Goal: Task Accomplishment & Management: Manage account settings

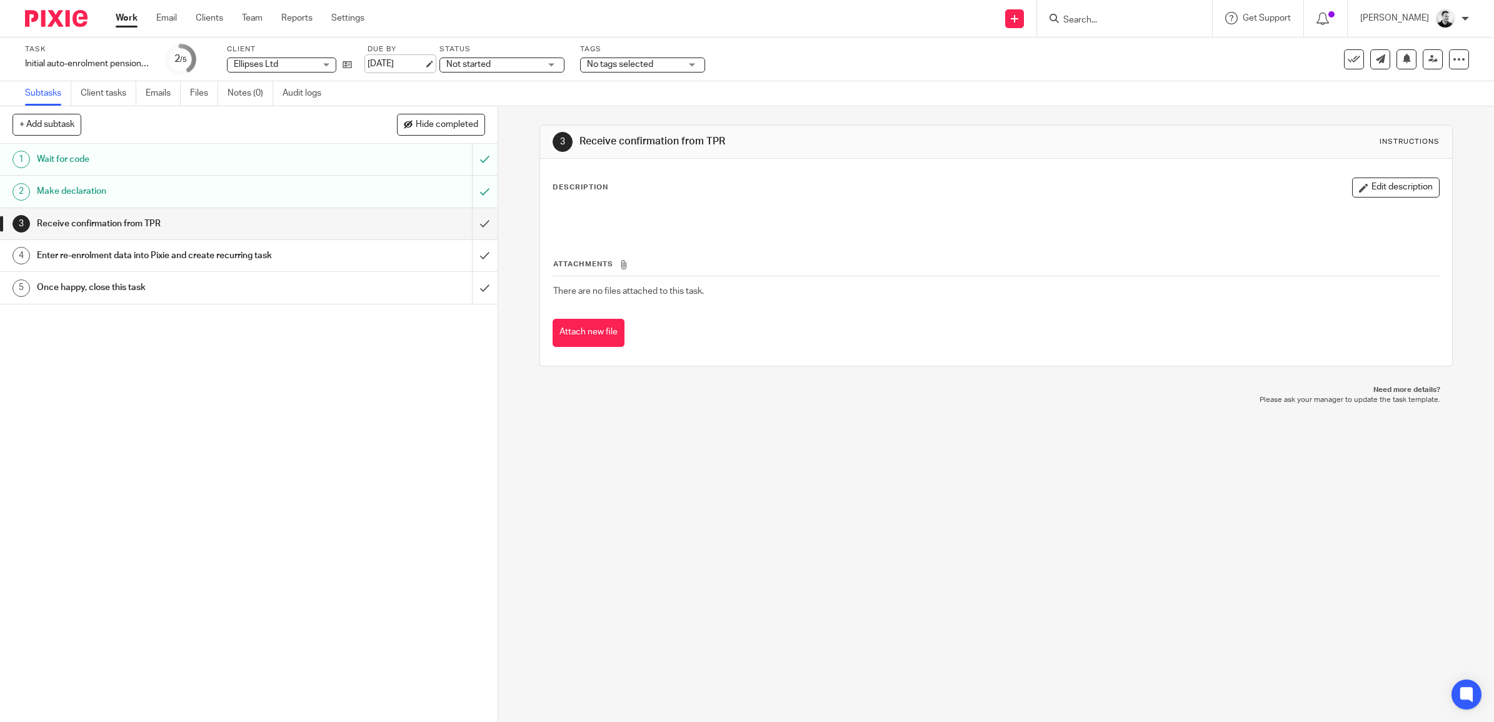
click at [405, 58] on link "15 Oct 2025" at bounding box center [396, 64] width 56 height 13
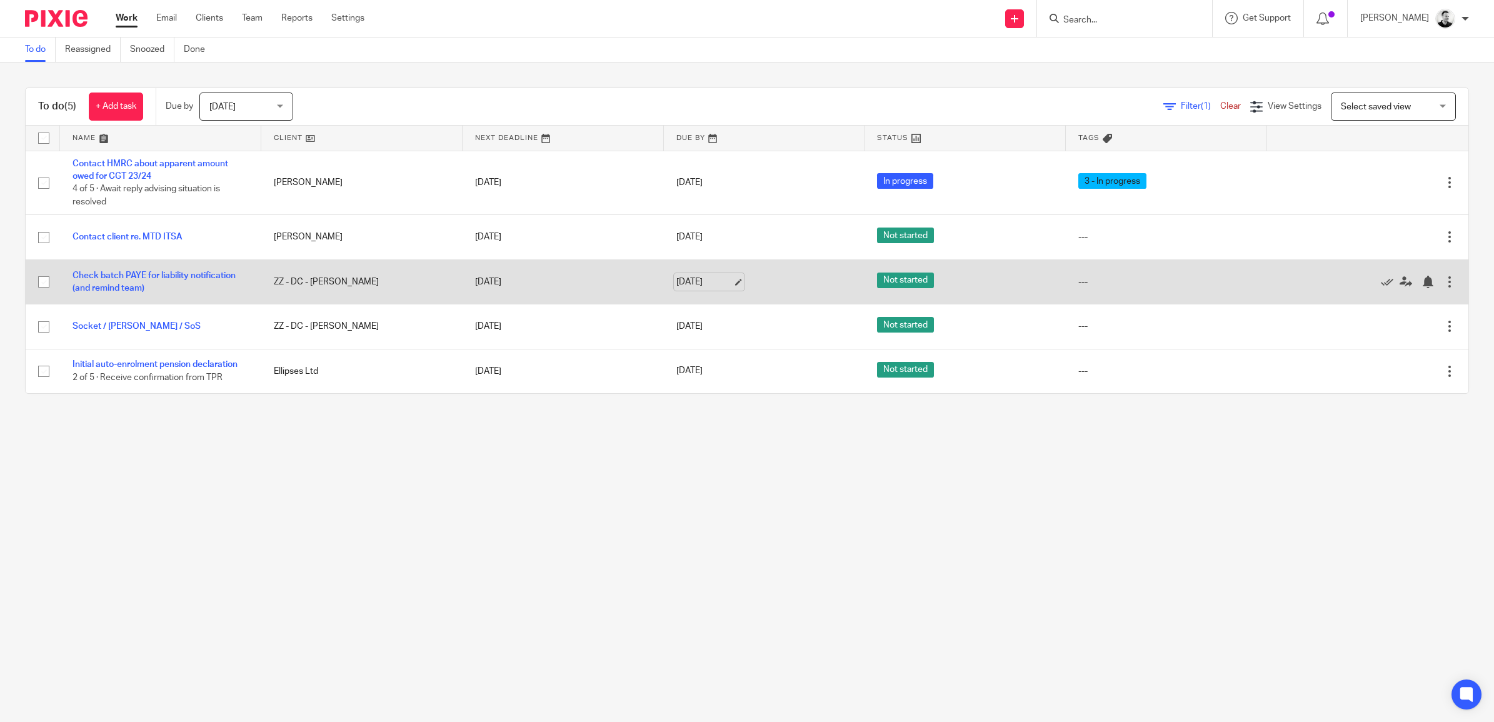
click at [707, 283] on link "[DATE]" at bounding box center [705, 282] width 56 height 13
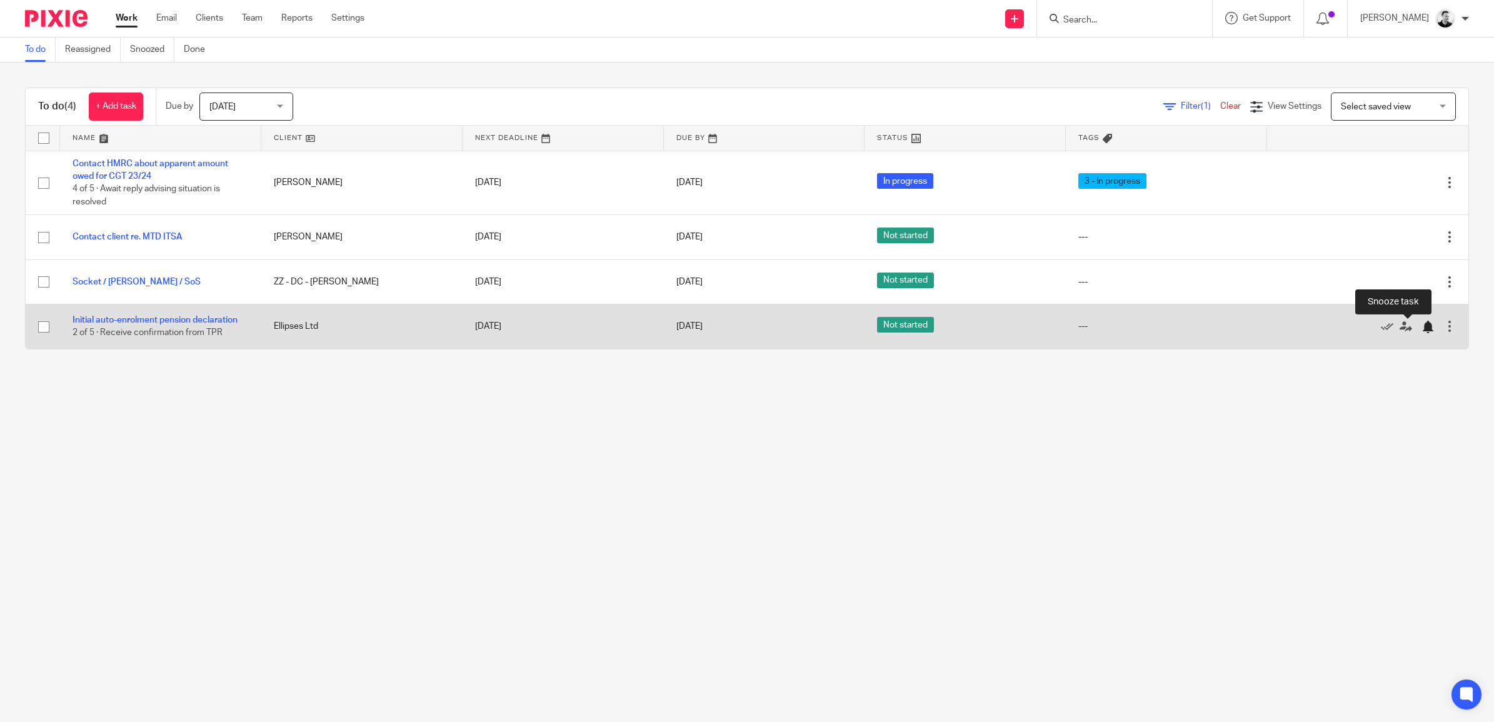
click at [1422, 327] on div at bounding box center [1428, 327] width 13 height 13
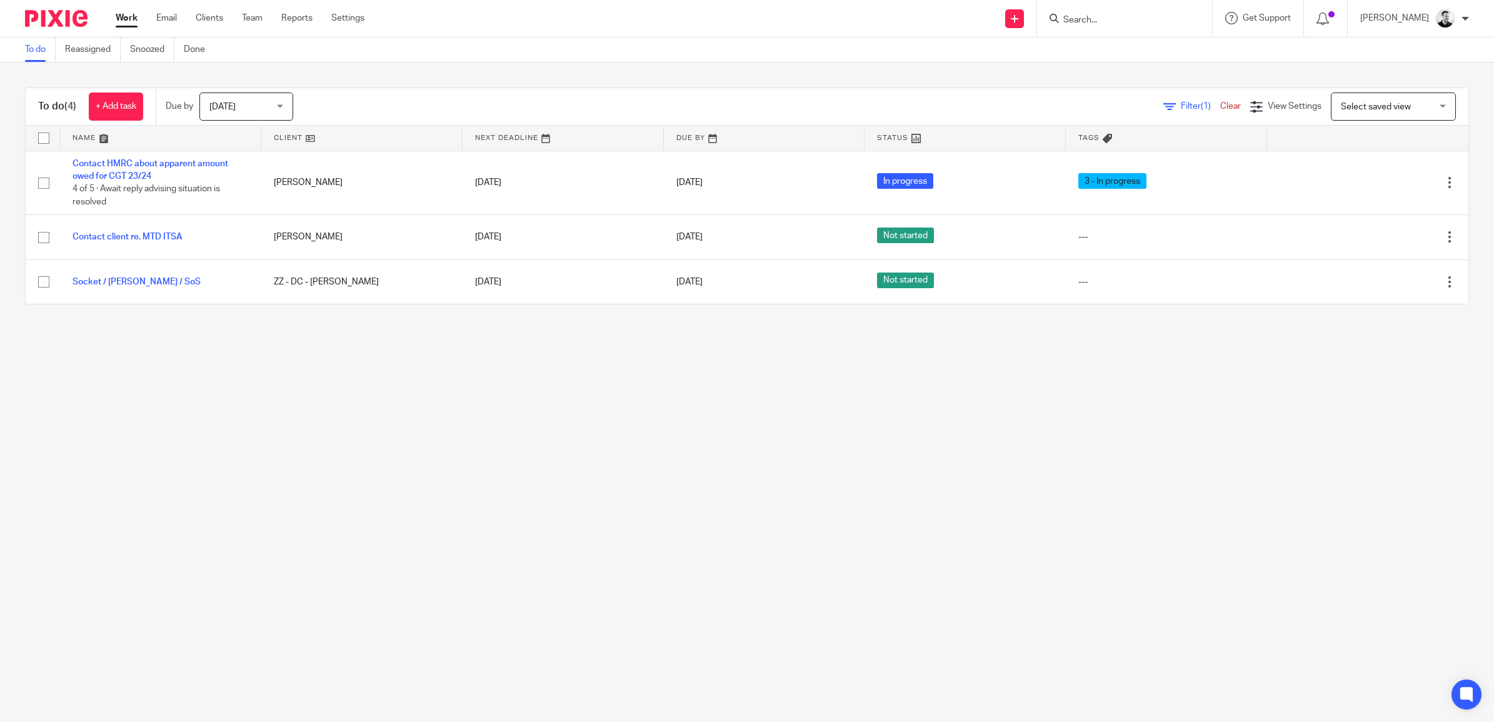
click at [288, 101] on div "Tomorrow Tomorrow" at bounding box center [246, 107] width 94 height 28
click at [230, 183] on span "This week" at bounding box center [230, 183] width 39 height 9
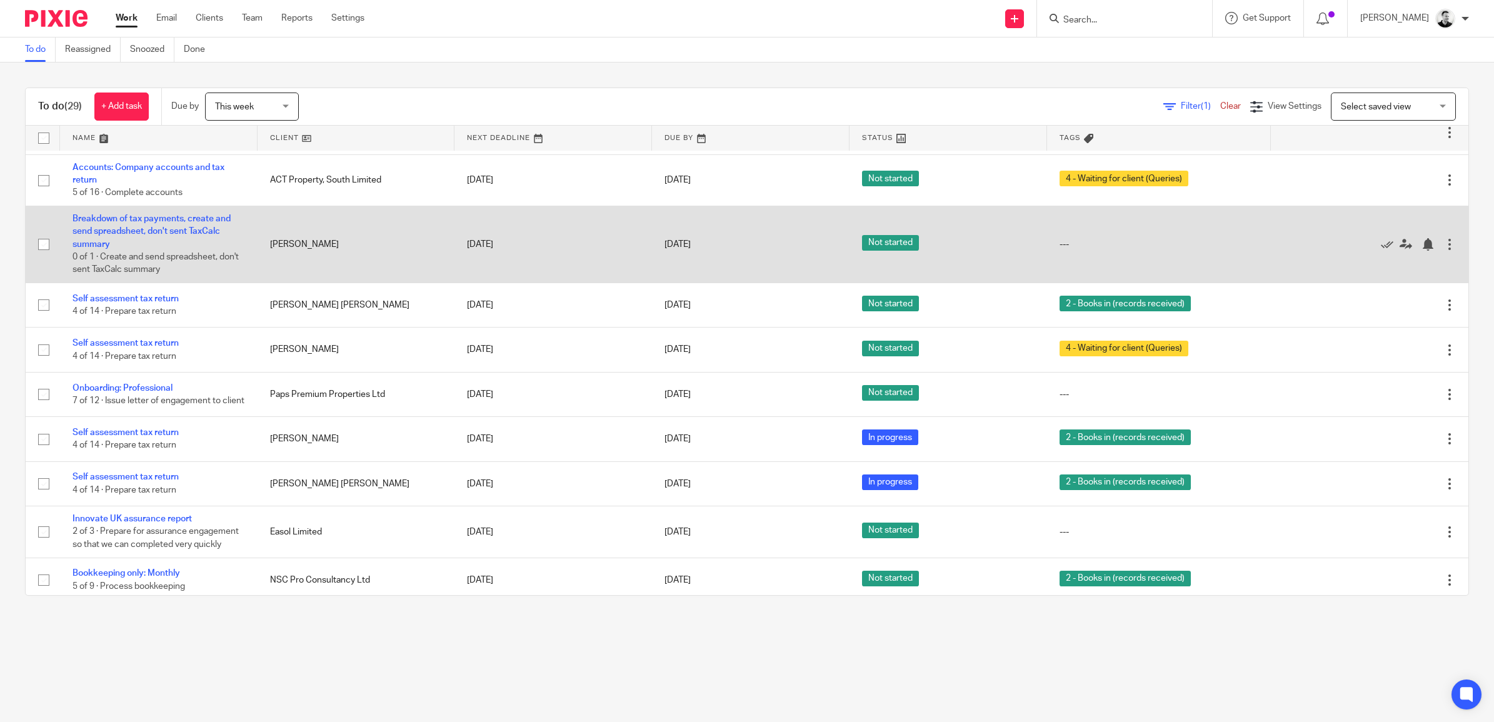
scroll to position [964, 0]
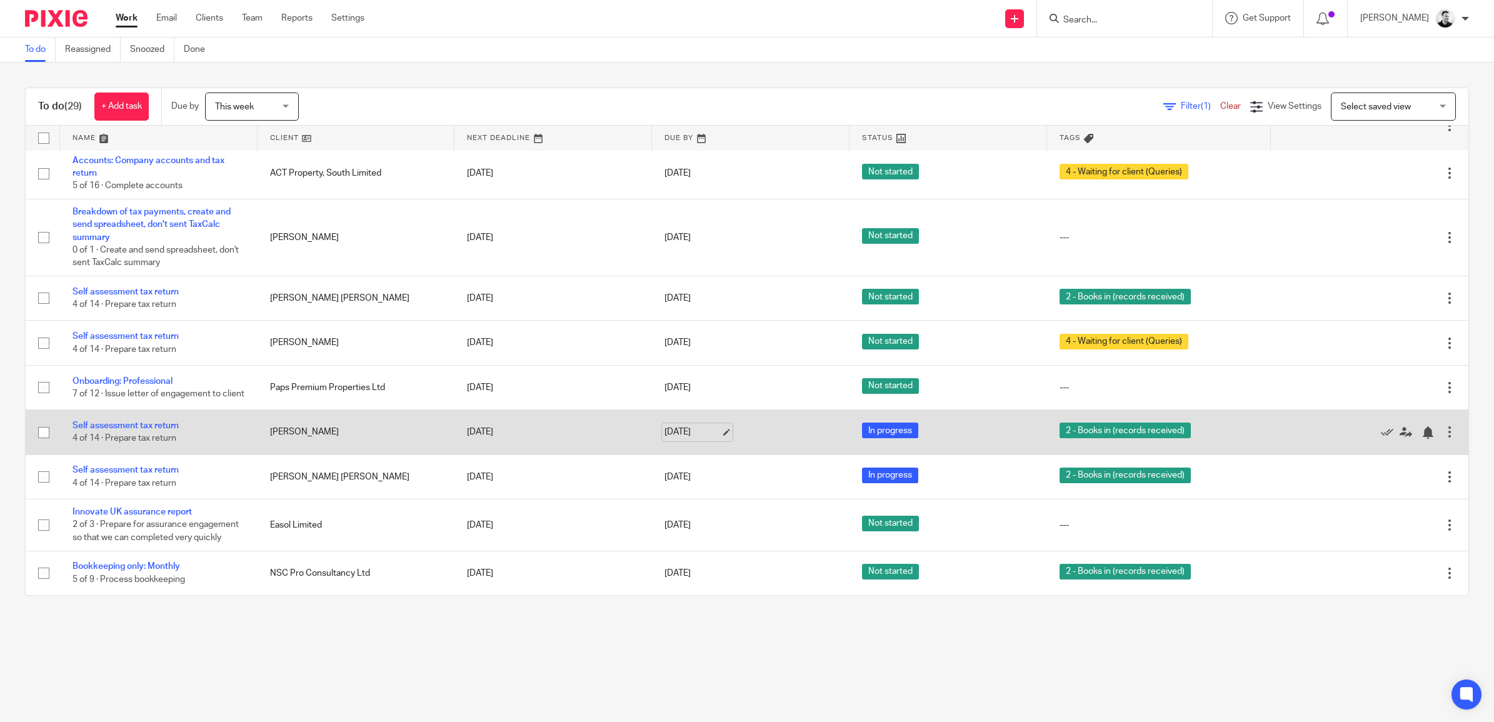
click at [673, 428] on link "17 Oct 2025" at bounding box center [693, 432] width 56 height 13
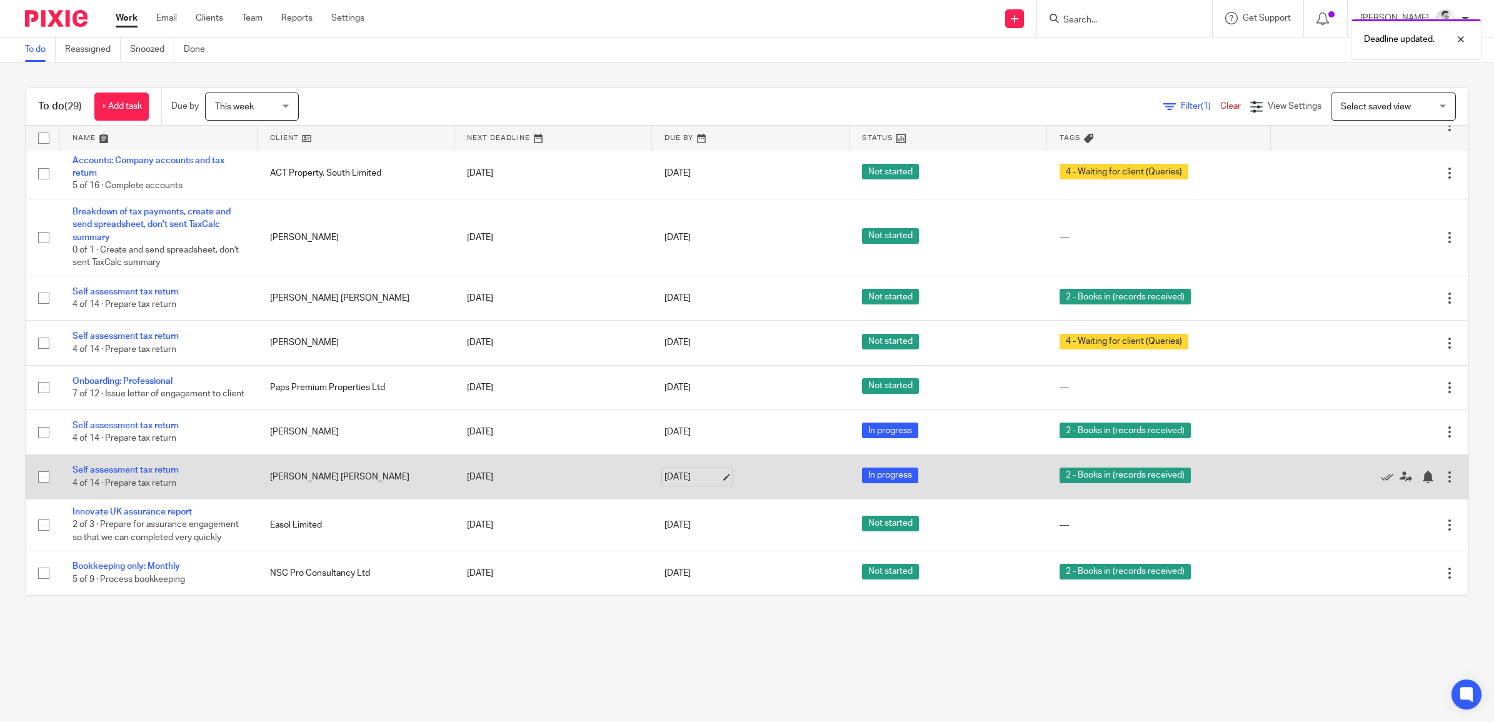
click at [683, 476] on link "17 Oct 2025" at bounding box center [693, 477] width 56 height 13
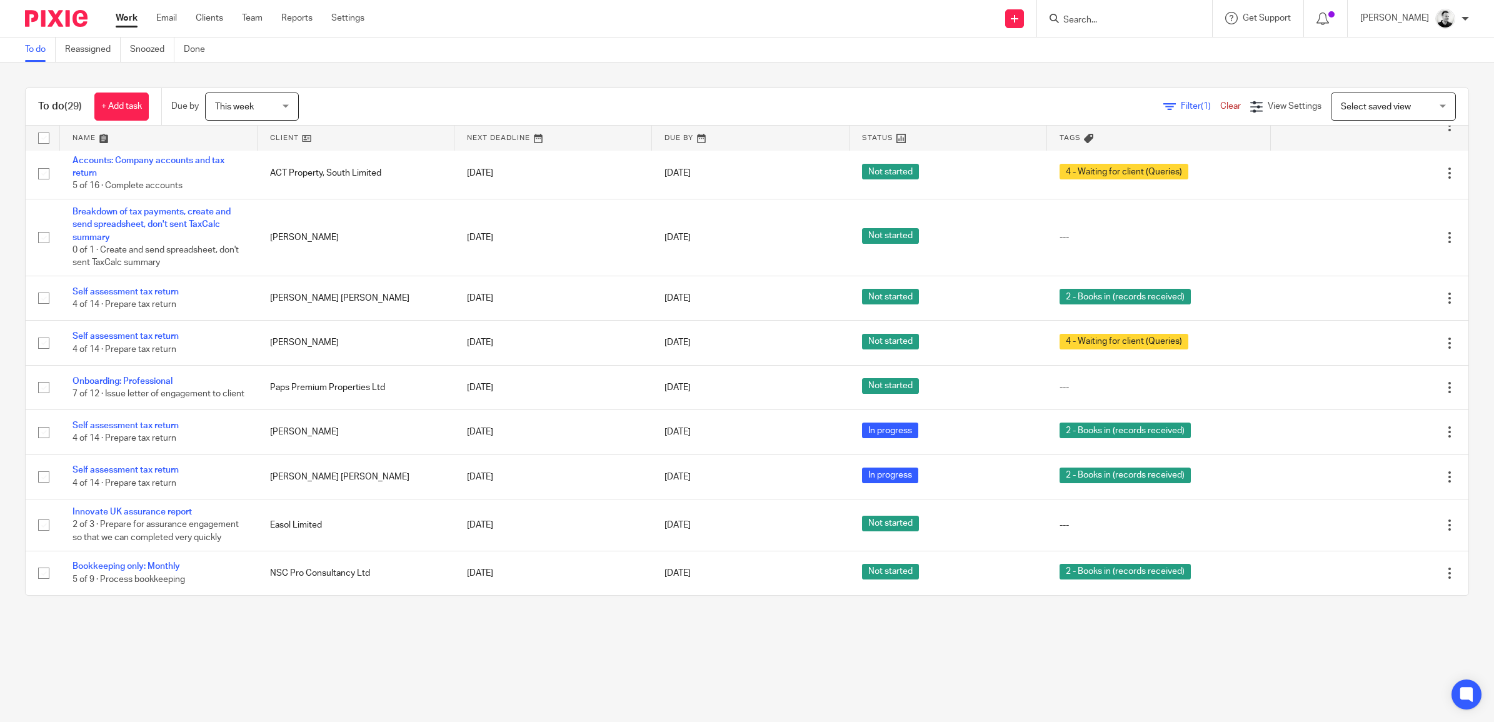
click at [260, 94] on span "This week" at bounding box center [248, 106] width 66 height 26
click at [243, 161] on span "[DATE]" at bounding box center [230, 158] width 26 height 9
